Goal: Complete application form: Complete application form

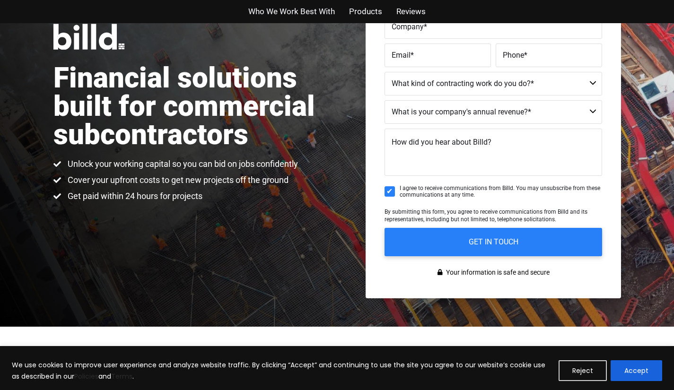
scroll to position [124, 0]
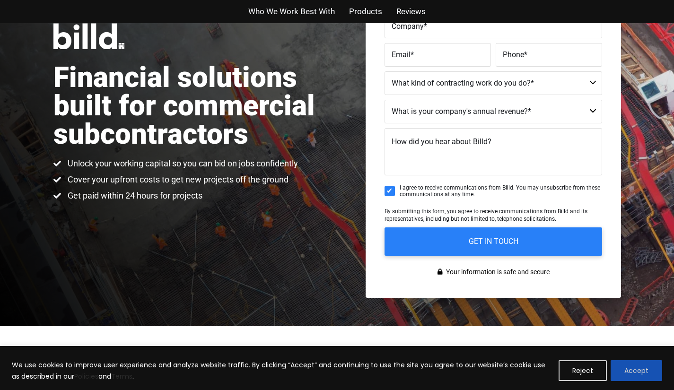
click at [639, 373] on button "Accept" at bounding box center [637, 371] width 52 height 21
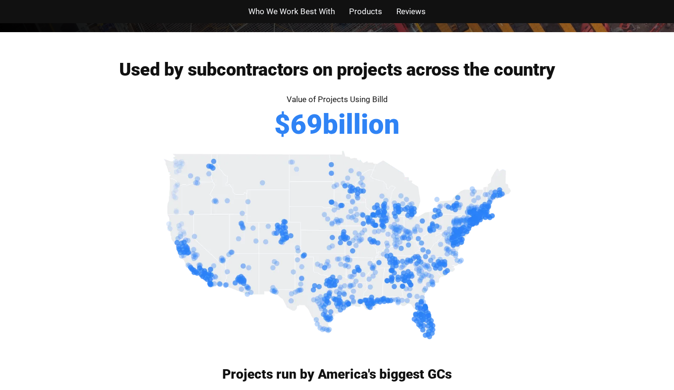
scroll to position [419, 0]
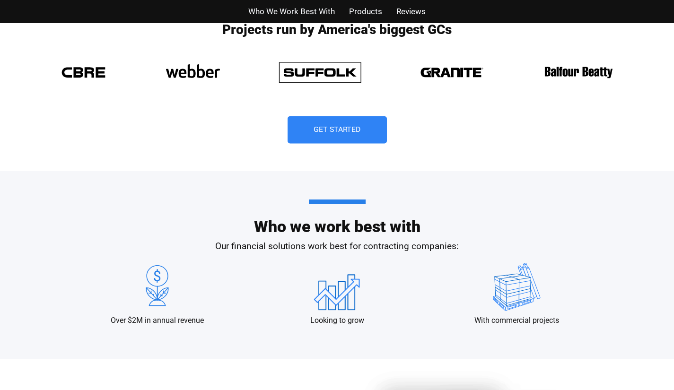
click at [328, 126] on span "Get Started" at bounding box center [337, 130] width 47 height 8
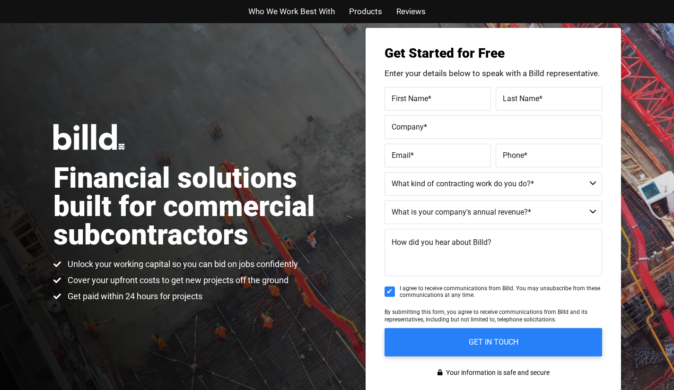
scroll to position [23, 0]
click at [488, 187] on select "Commercial Commercial and Residential Residential Not a Contractor" at bounding box center [494, 185] width 218 height 24
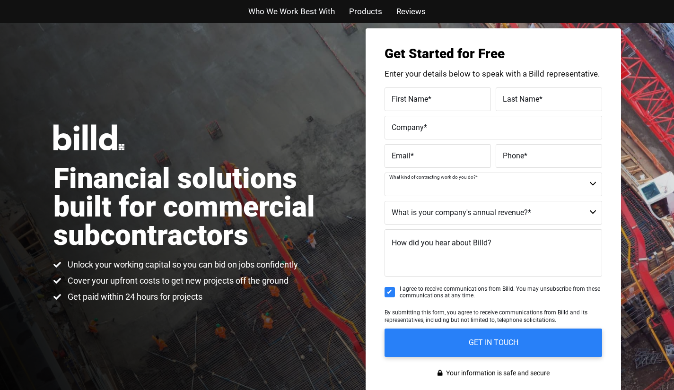
select select "Commercial and Residential"
click at [385, 173] on select "Commercial Commercial and Residential Residential Not a Contractor" at bounding box center [494, 185] width 218 height 24
click at [458, 215] on select "$40M + $25M - $40M $8M - $25M $4M - $8M $2M - $4M $1M - $2M Less than $1M" at bounding box center [494, 213] width 218 height 24
select select "$4M - $8M"
click at [385, 201] on select "$40M + $25M - $40M $8M - $25M $4M - $8M $2M - $4M $1M - $2M Less than $1M" at bounding box center [494, 213] width 218 height 24
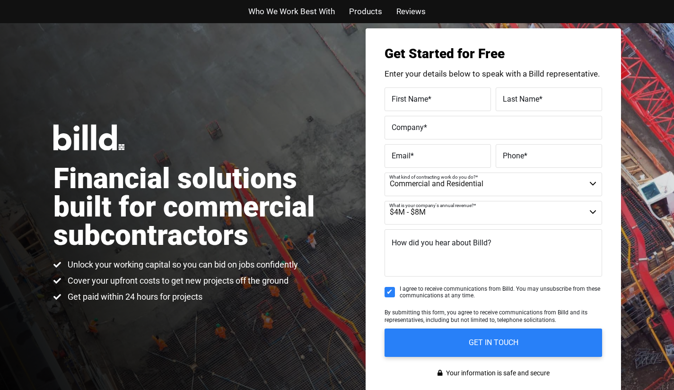
click at [437, 98] on label "First Name *" at bounding box center [438, 99] width 92 height 14
click at [437, 98] on input "First Name *" at bounding box center [438, 100] width 106 height 24
click at [46, 334] on div "Financial solutions built for commercial subcontractors Unlock your working cap…" at bounding box center [337, 214] width 674 height 428
click at [426, 100] on span "First Name" at bounding box center [410, 98] width 36 height 9
click at [426, 100] on input "First Name *" at bounding box center [438, 100] width 106 height 24
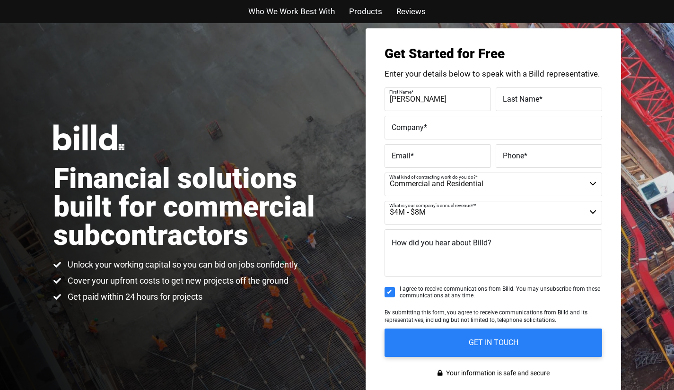
type input "[PERSON_NAME]"
type input "[PHONE_NUMBER]"
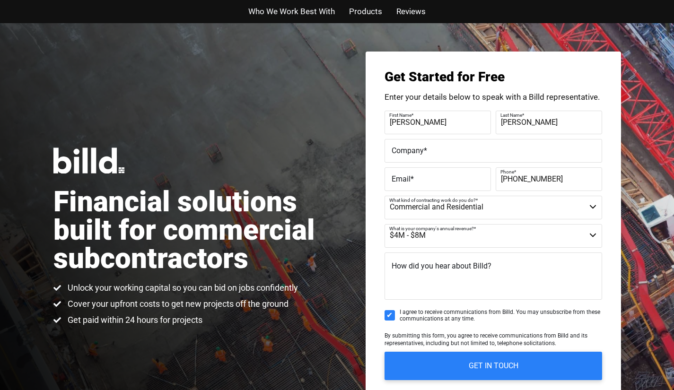
click at [357, 18] on div "Who We Work Best With Products Reviews" at bounding box center [338, 11] width 540 height 23
click at [359, 16] on span "Products" at bounding box center [365, 12] width 33 height 14
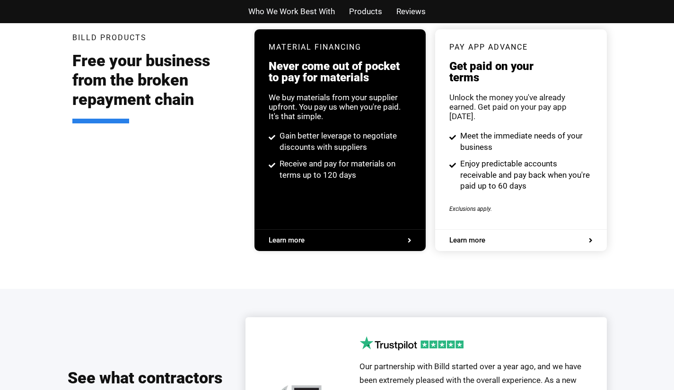
scroll to position [1824, 0]
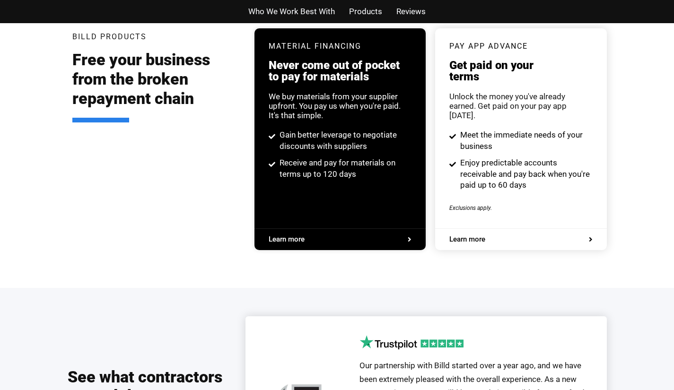
click at [321, 236] on span "Learn more" at bounding box center [340, 239] width 143 height 7
